Goal: Find specific page/section: Find specific page/section

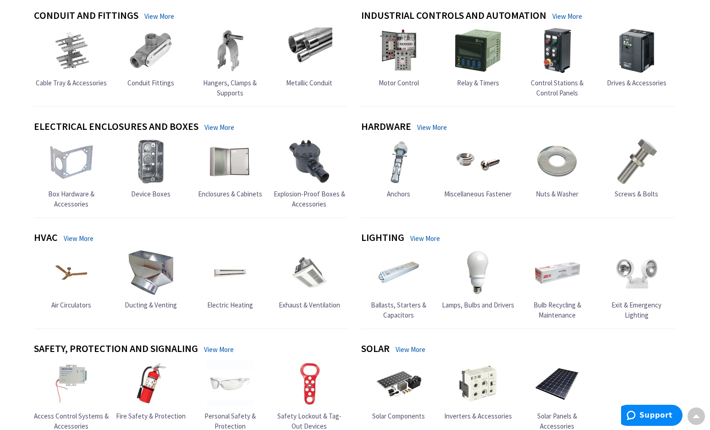
scroll to position [229, 0]
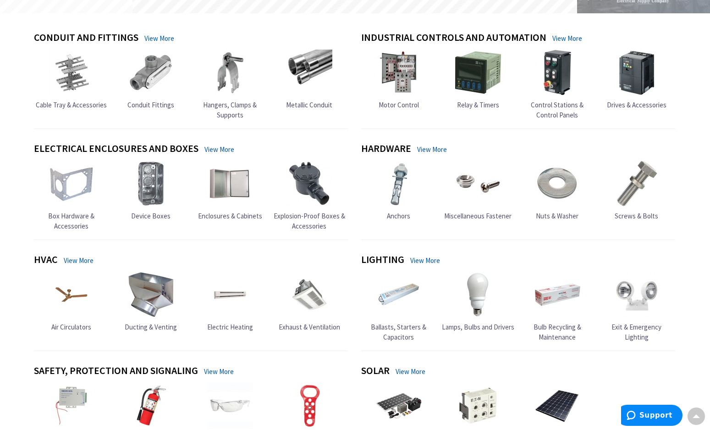
click at [474, 280] on img at bounding box center [478, 294] width 46 height 46
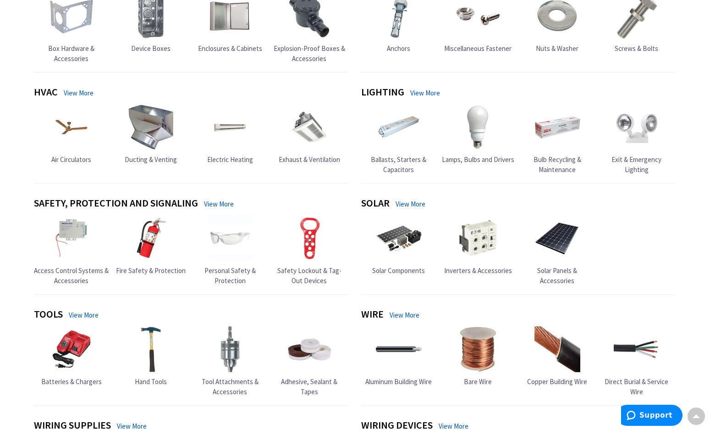
scroll to position [413, 0]
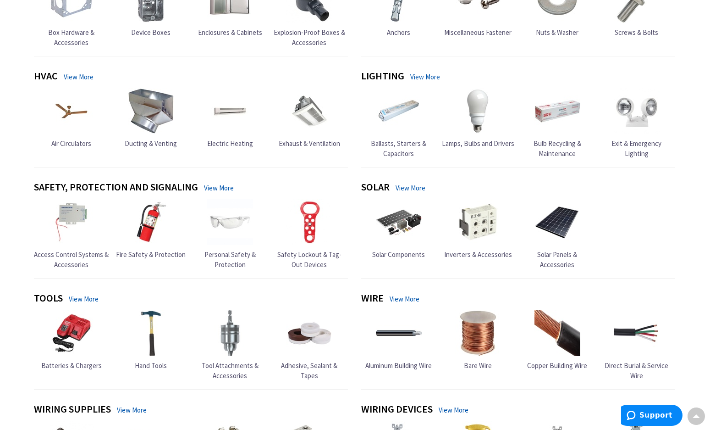
click at [560, 144] on span "Bulb Recycling & Maintenance" at bounding box center [558, 148] width 48 height 18
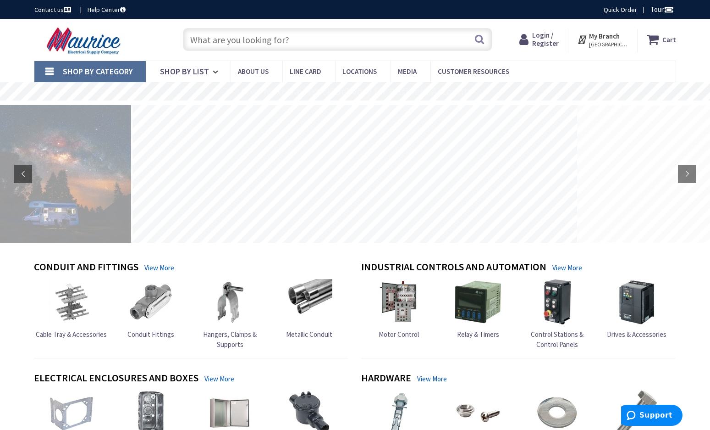
click at [216, 39] on input "text" at bounding box center [337, 39] width 309 height 23
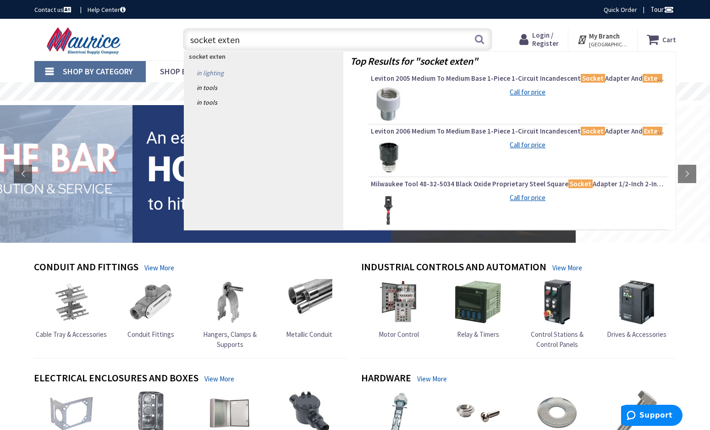
type input "socket exten"
click at [222, 72] on link "in Lighting" at bounding box center [263, 73] width 159 height 15
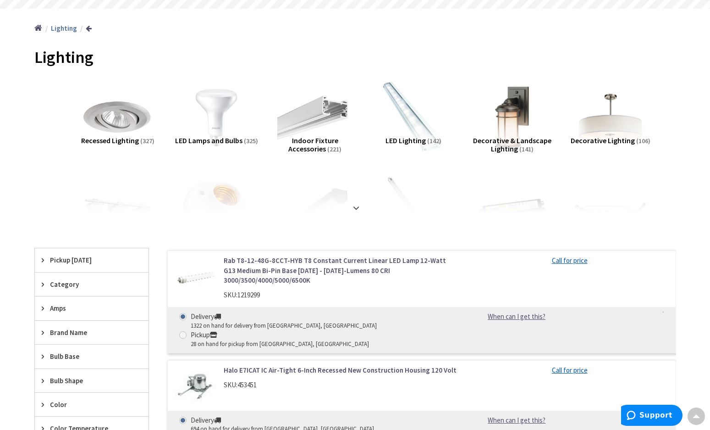
scroll to position [138, 0]
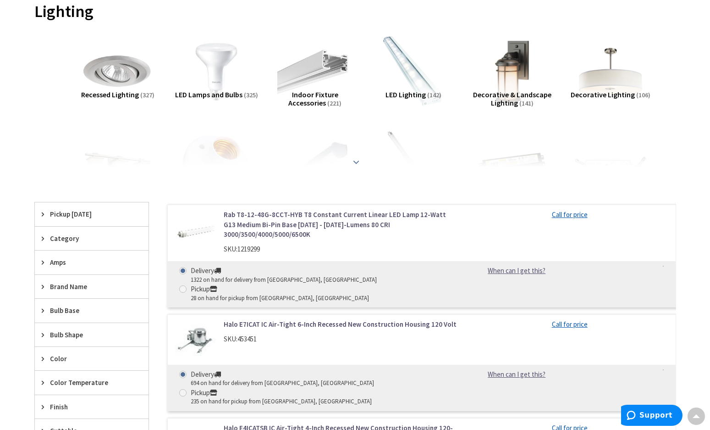
click at [360, 160] on strong at bounding box center [356, 161] width 11 height 10
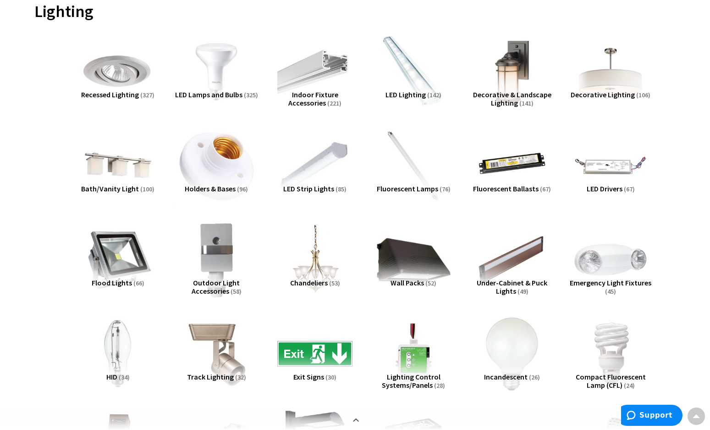
click at [201, 173] on img at bounding box center [216, 165] width 83 height 83
